Goal: Information Seeking & Learning: Learn about a topic

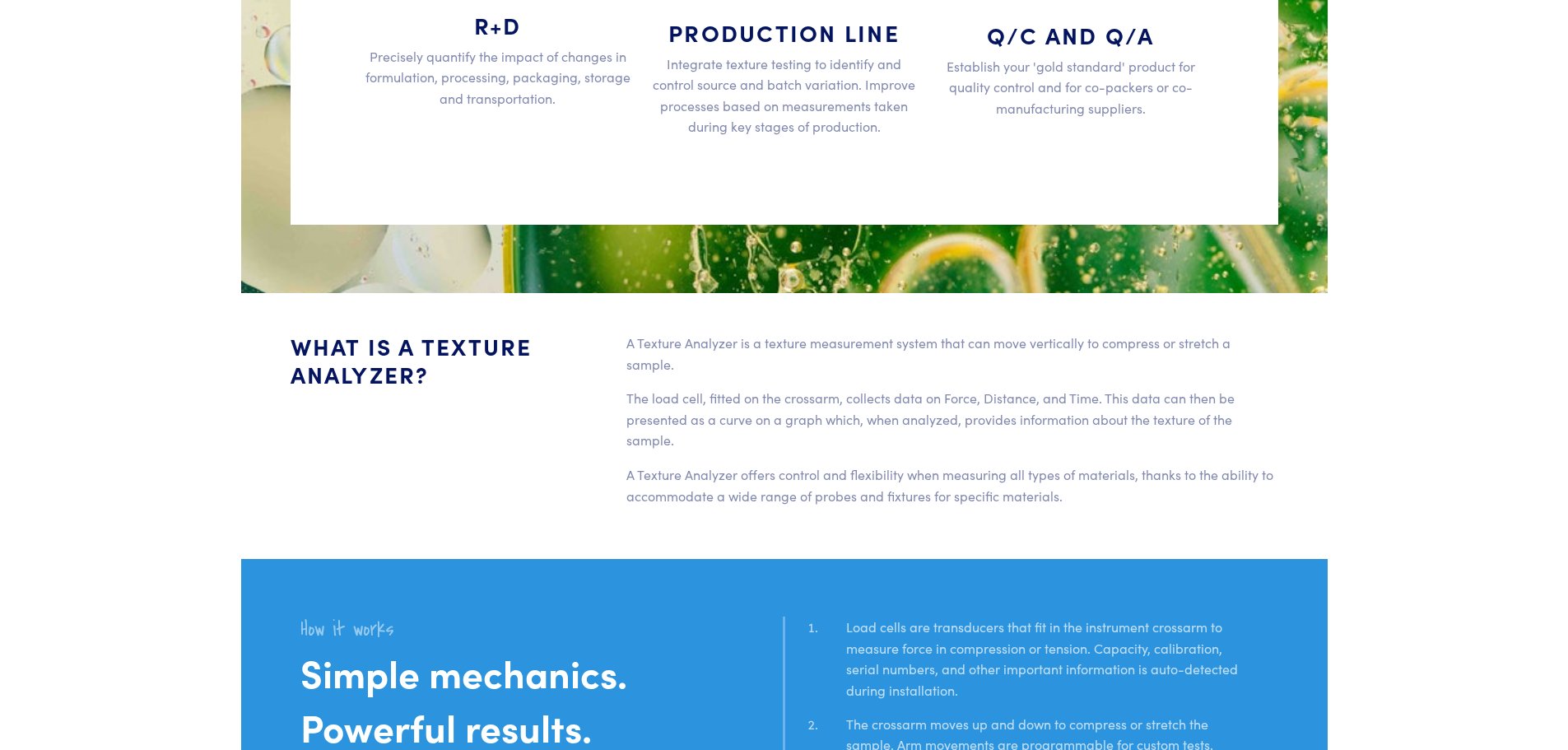
scroll to position [3130, 0]
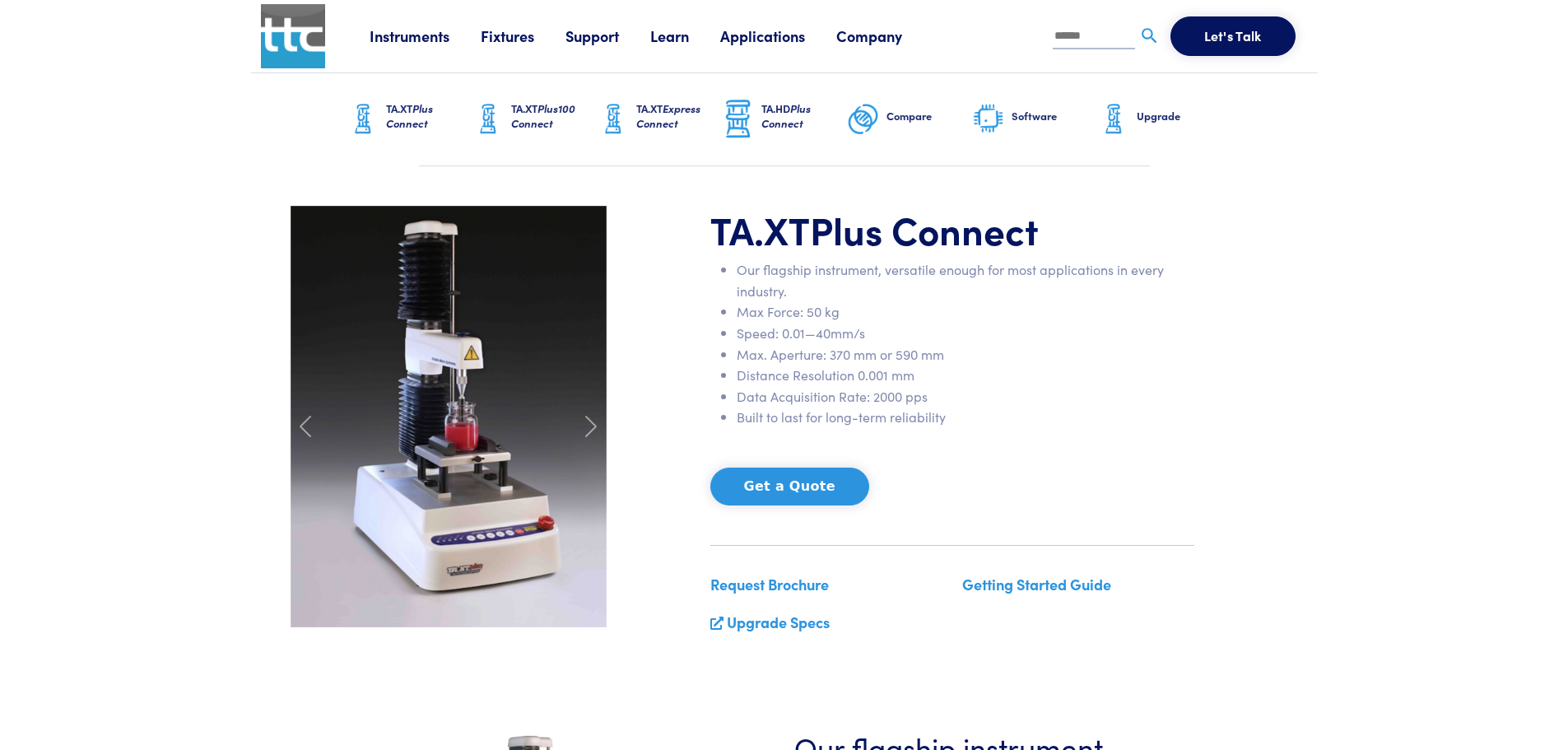
click at [400, 123] on span "Plus Connect" at bounding box center [409, 115] width 47 height 30
